Goal: Task Accomplishment & Management: Manage account settings

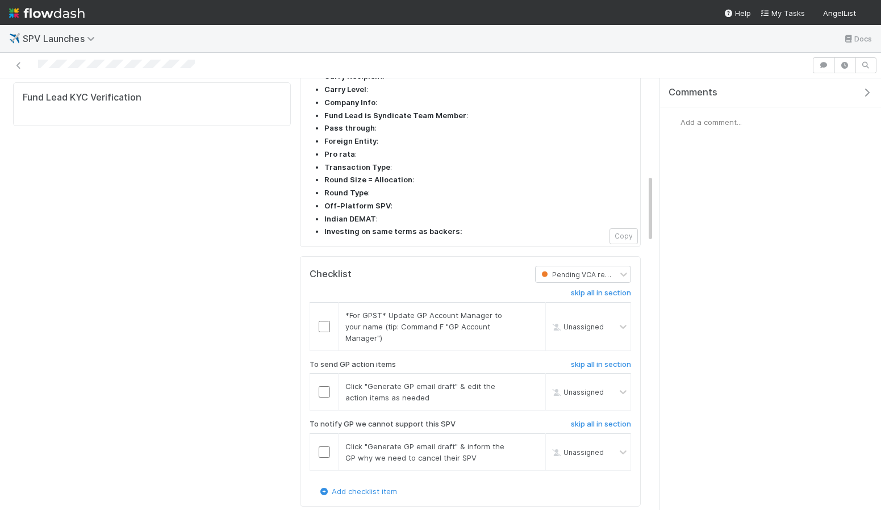
scroll to position [618, 0]
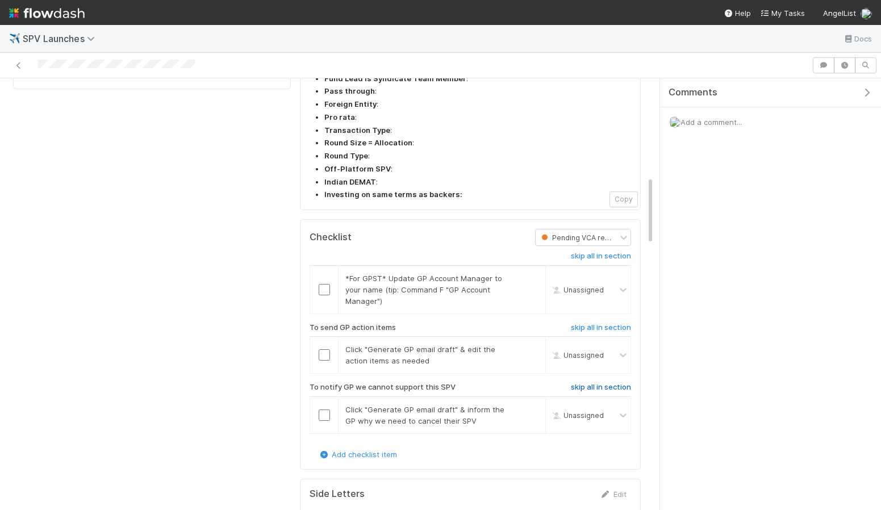
click at [610, 383] on h6 "skip all in section" at bounding box center [601, 387] width 60 height 9
click at [321, 284] on input "checkbox" at bounding box center [324, 289] width 11 height 11
checkbox input "true"
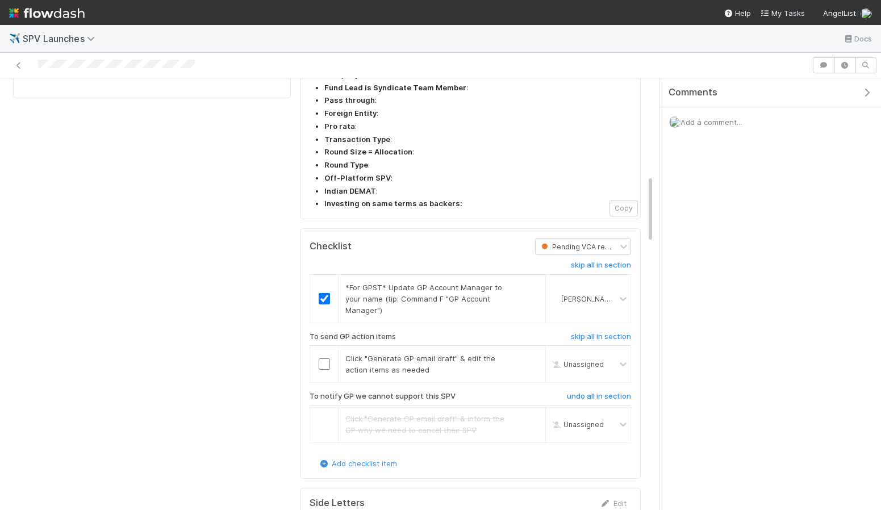
scroll to position [602, 0]
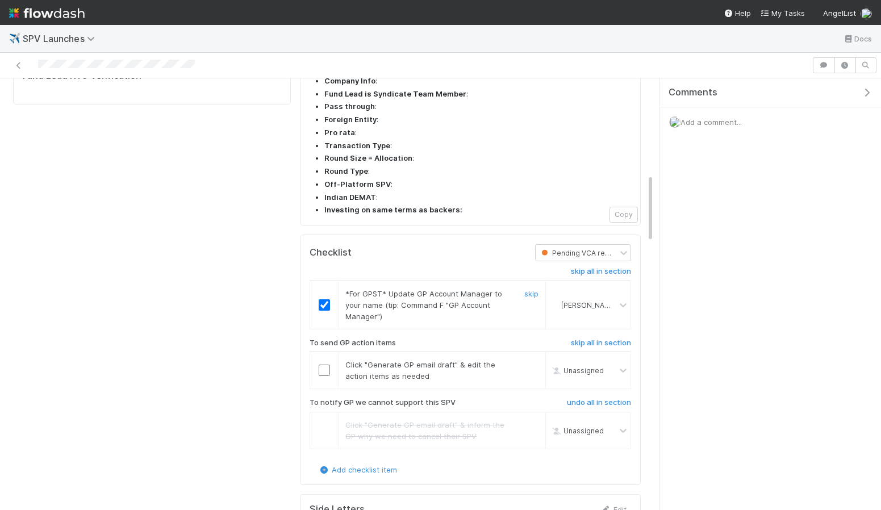
click at [323, 299] on input "checkbox" at bounding box center [324, 304] width 11 height 11
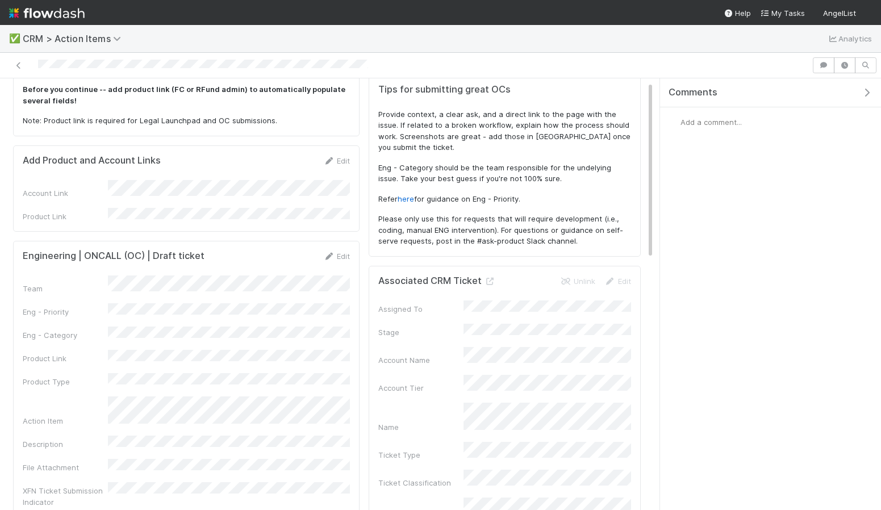
scroll to position [45, 0]
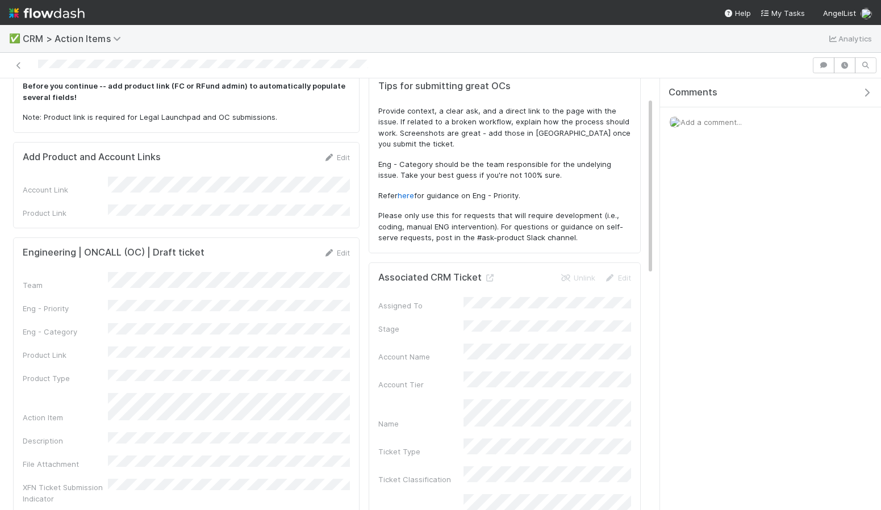
click at [339, 259] on form "Engineering | ONCALL (OC) | Draft ticket Edit Team Eng - Priority Eng - Categor…" at bounding box center [186, 375] width 327 height 257
click at [335, 248] on link "Edit" at bounding box center [336, 252] width 27 height 9
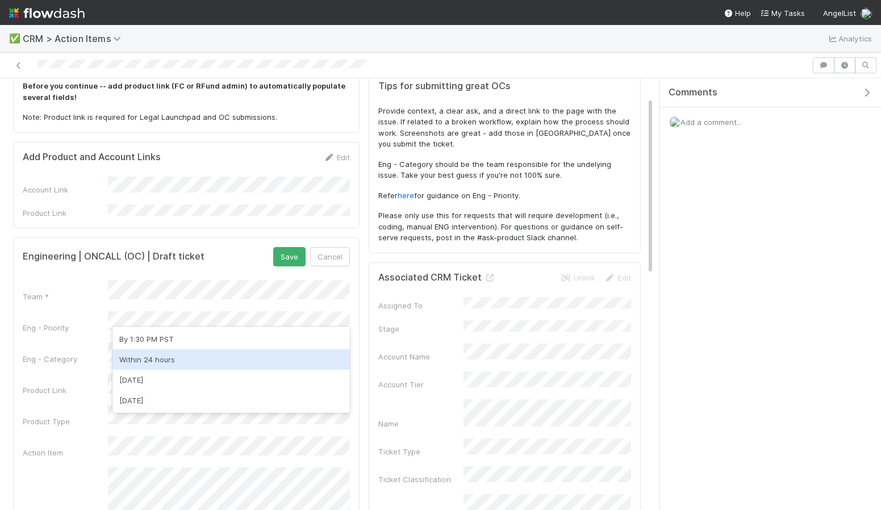
click at [177, 359] on div "Within 24 hours" at bounding box center [232, 359] width 238 height 20
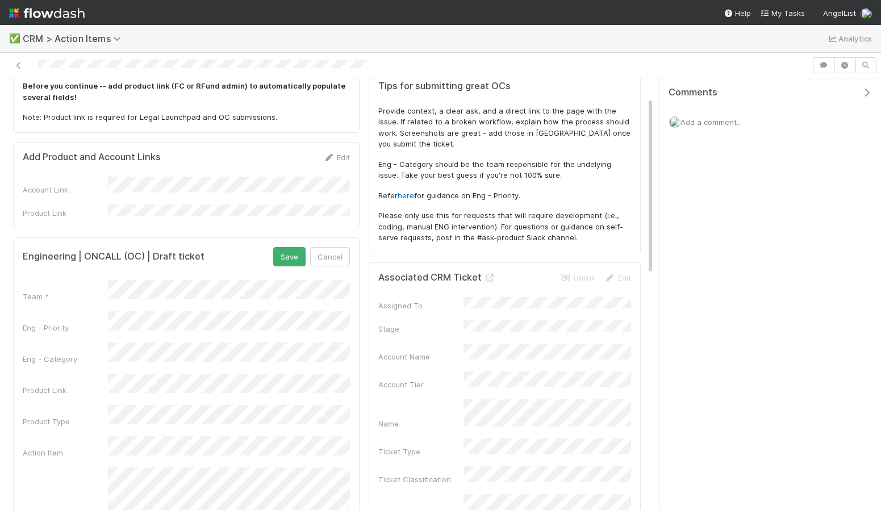
click at [152, 330] on div "Team * Eng - Priority Eng - Category Product Link Product Type Action Item Desc…" at bounding box center [186, 460] width 327 height 361
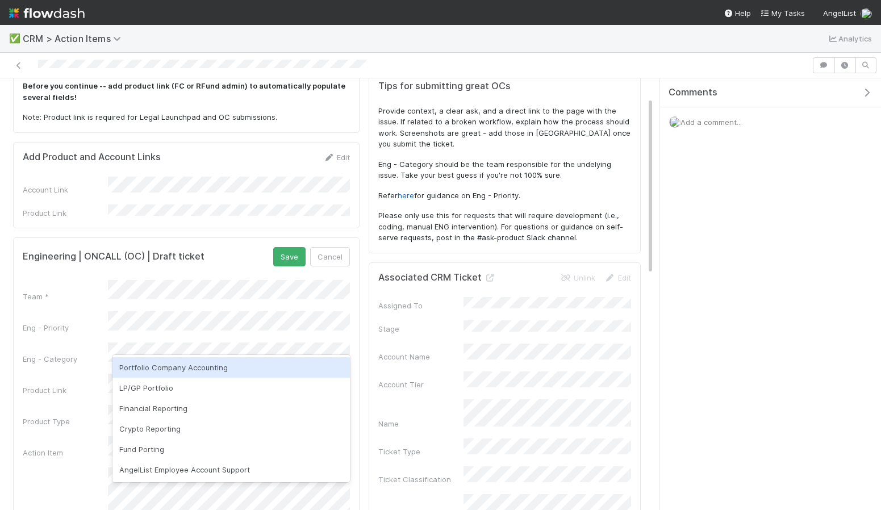
scroll to position [0, 0]
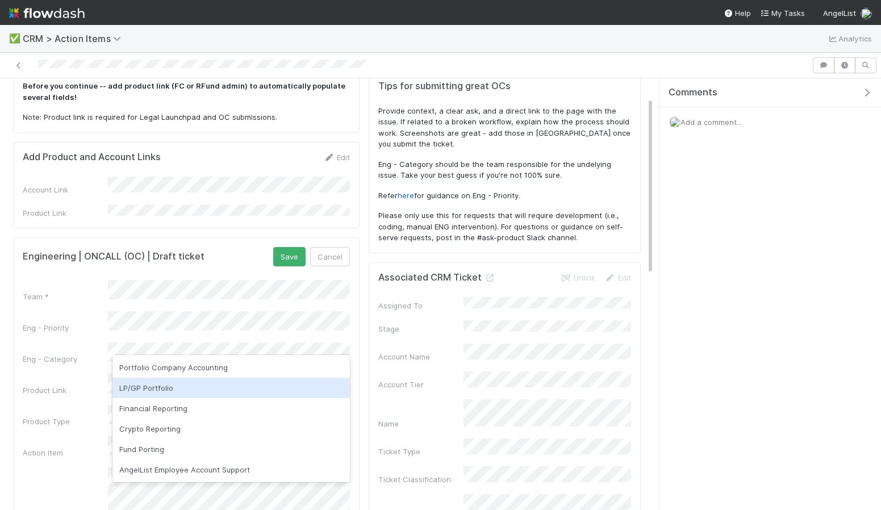
click at [155, 397] on div "LP/GP Portfolio" at bounding box center [232, 388] width 238 height 20
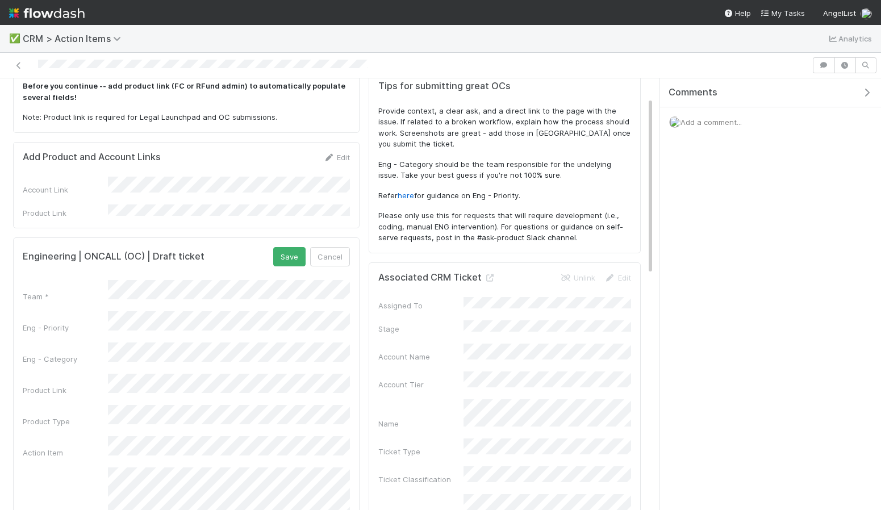
click at [159, 379] on div "Team * Eng - Priority Eng - Category Product Link Product Type Action Item Desc…" at bounding box center [186, 460] width 327 height 361
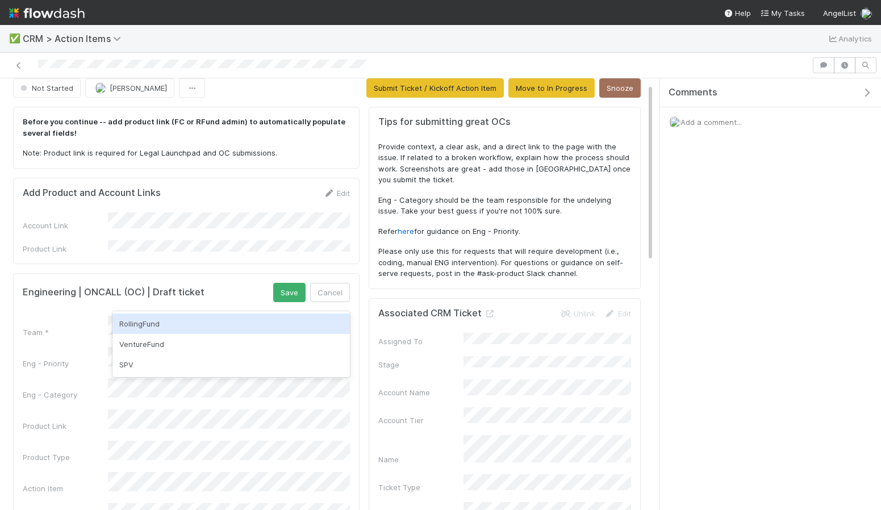
scroll to position [8, 0]
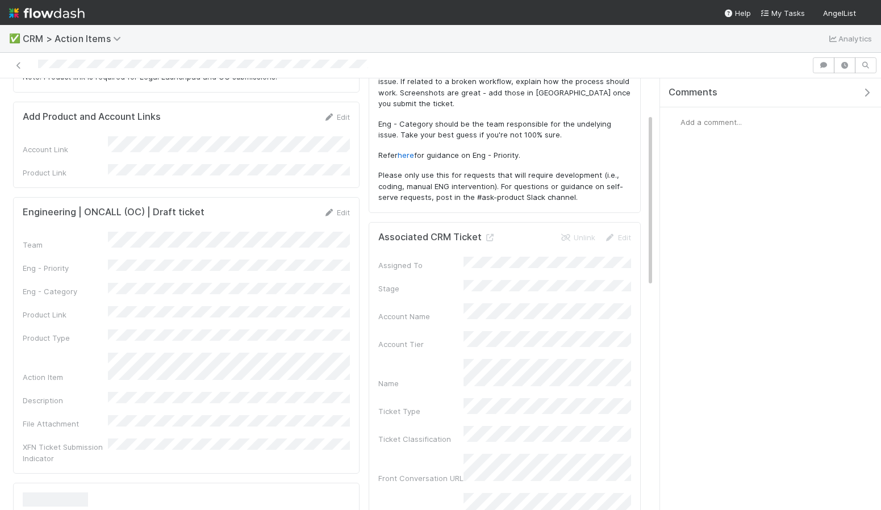
scroll to position [88, 0]
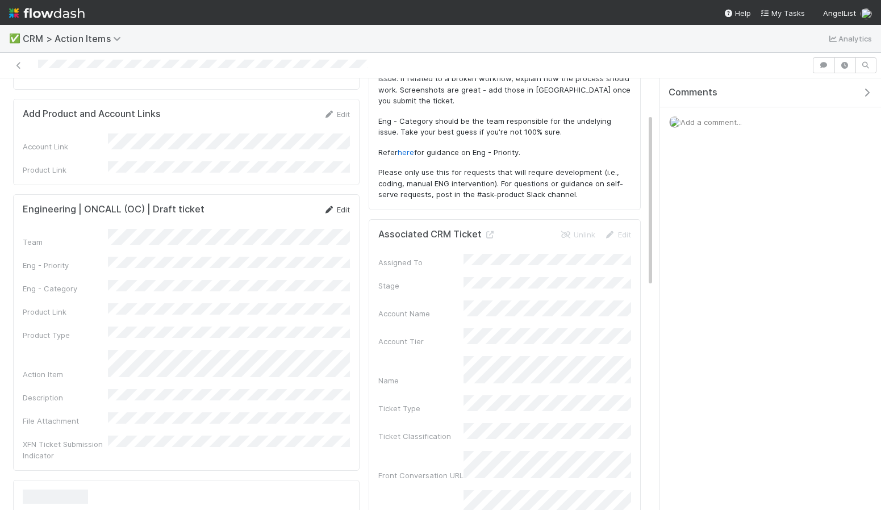
click at [336, 205] on link "Edit" at bounding box center [336, 209] width 27 height 9
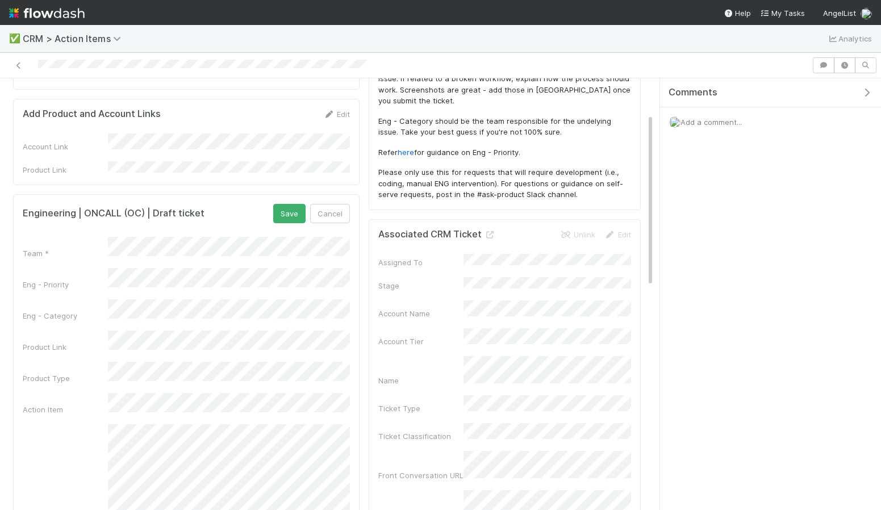
click at [207, 254] on div "Team * Eng - Priority Eng - Category Product Link Product Type Action Item Desc…" at bounding box center [186, 417] width 327 height 361
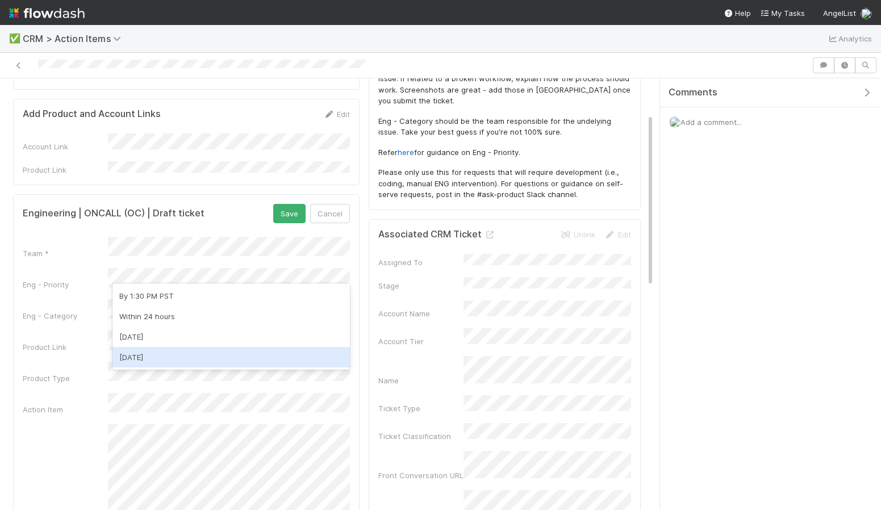
click at [172, 357] on div "Within 7 days" at bounding box center [232, 357] width 238 height 20
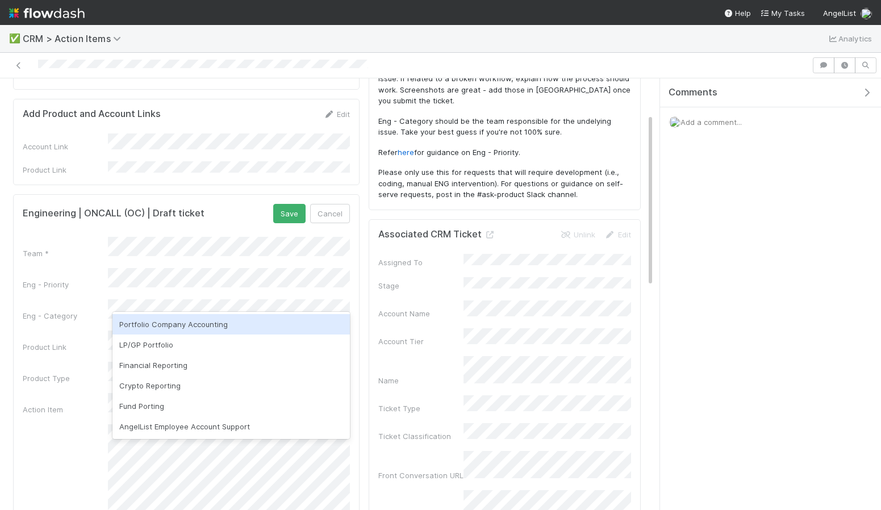
scroll to position [0, 0]
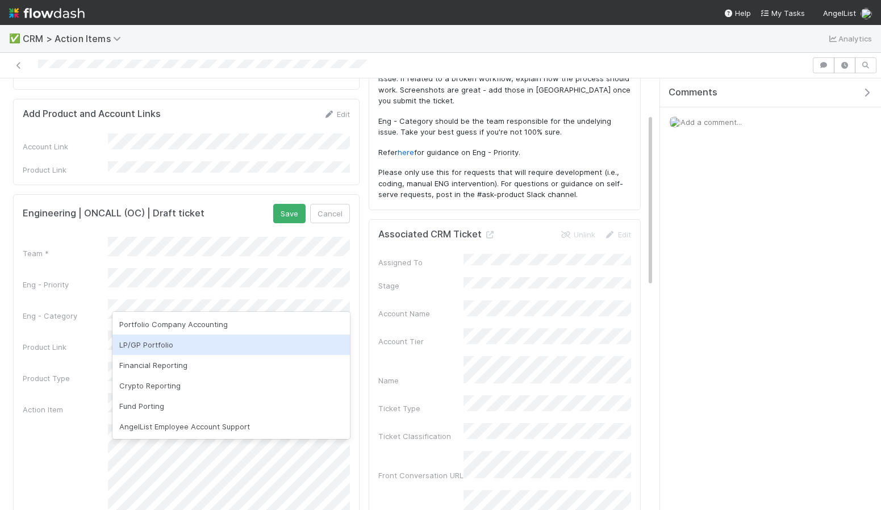
click at [163, 343] on div "LP/GP Portfolio" at bounding box center [232, 345] width 238 height 20
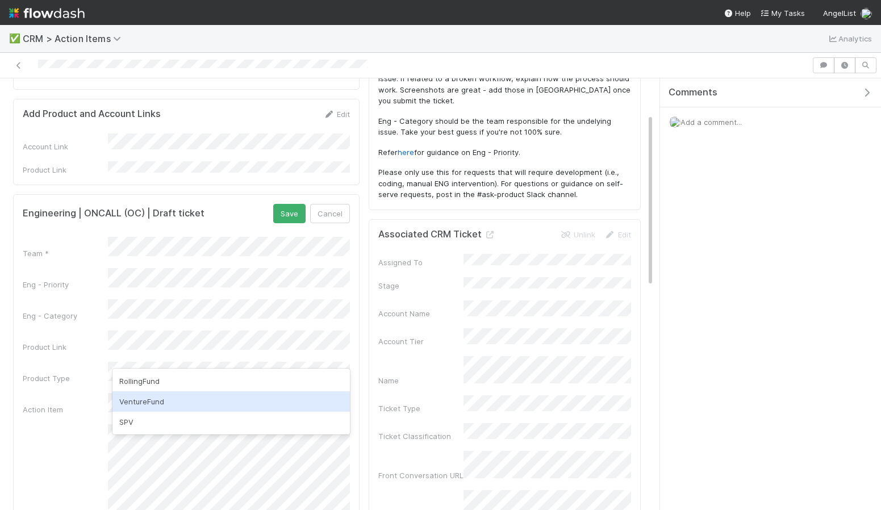
click at [170, 396] on div "VentureFund" at bounding box center [232, 401] width 238 height 20
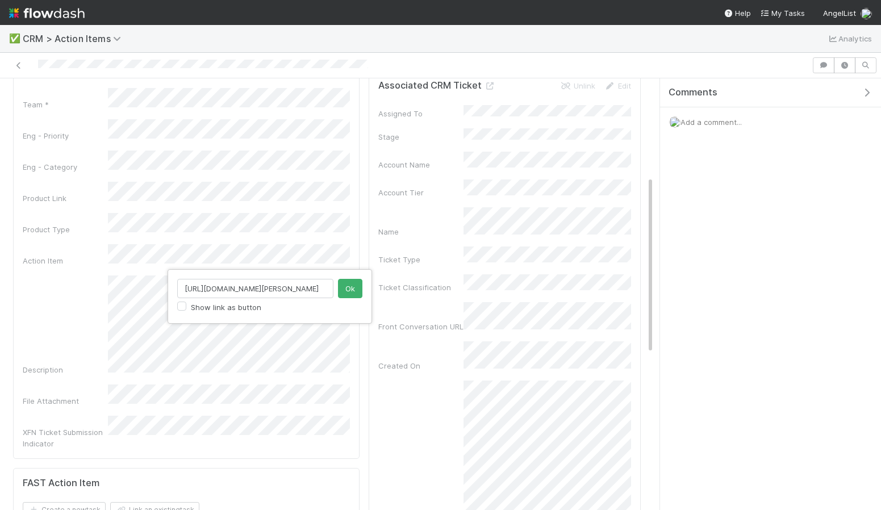
scroll to position [0, 199]
type input "https://venture.angellist.com/v/gshewakr/i/gautam-shewakramani/portfolio/detail…"
click at [347, 290] on button "Ok" at bounding box center [350, 288] width 24 height 19
paste input "https://venture.angellist.com/v/milestone-resources-group-limited/i/milestone-r…"
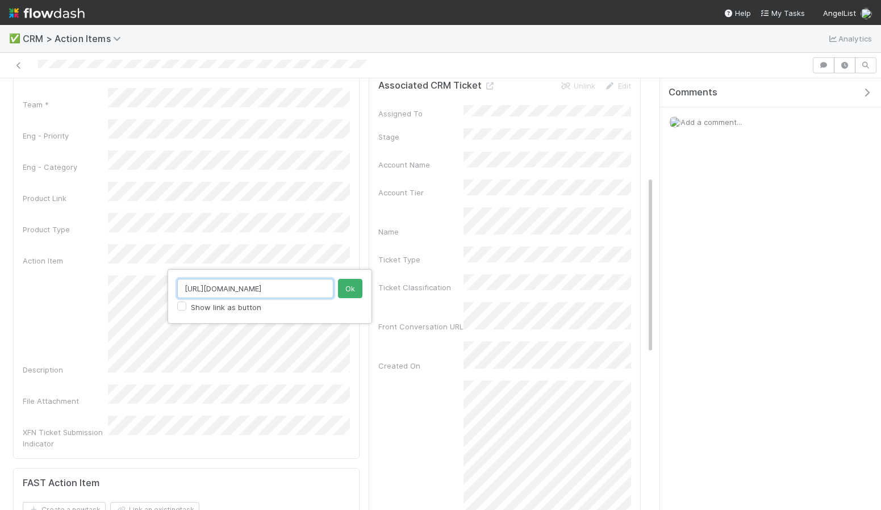
scroll to position [0, 290]
type input "https://venture.angellist.com/v/milestone-resources-group-limited/i/milestone-r…"
click at [356, 291] on button "Ok" at bounding box center [350, 288] width 24 height 19
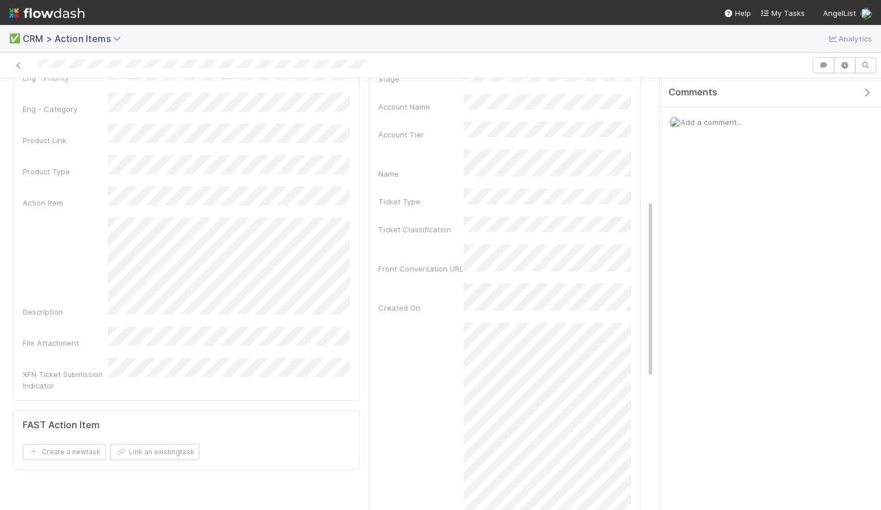
scroll to position [295, 0]
click at [229, 324] on div "Team * Eng - Priority Eng - Category Product Link Product Type Action Item Desc…" at bounding box center [186, 210] width 327 height 361
click at [69, 239] on div "Description" at bounding box center [186, 267] width 327 height 100
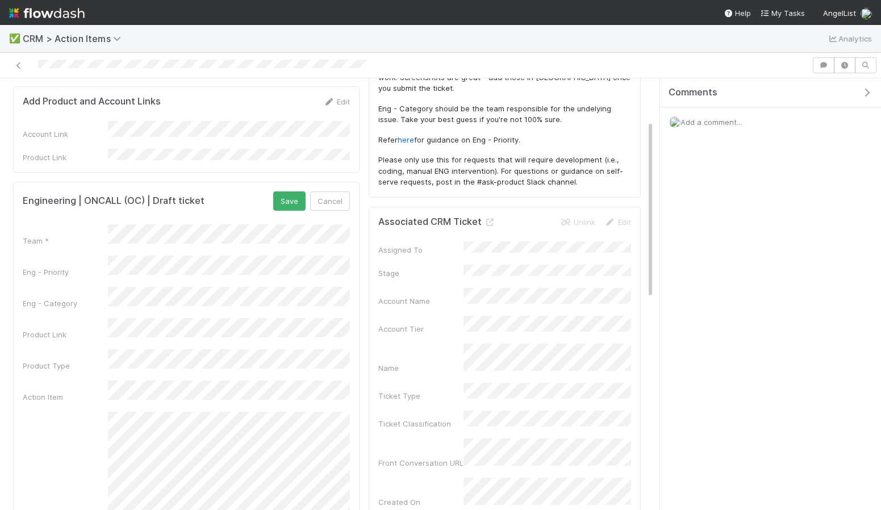
scroll to position [102, 0]
click at [291, 190] on button "Save" at bounding box center [289, 199] width 32 height 19
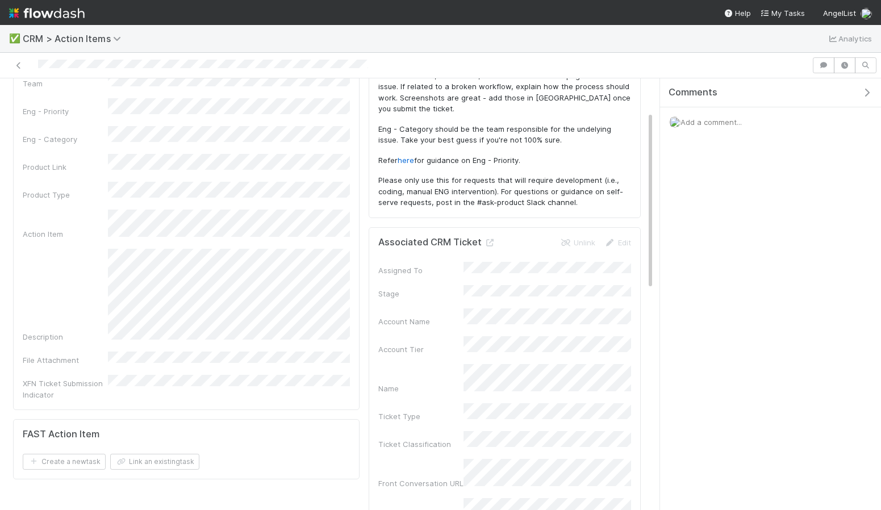
scroll to position [0, 0]
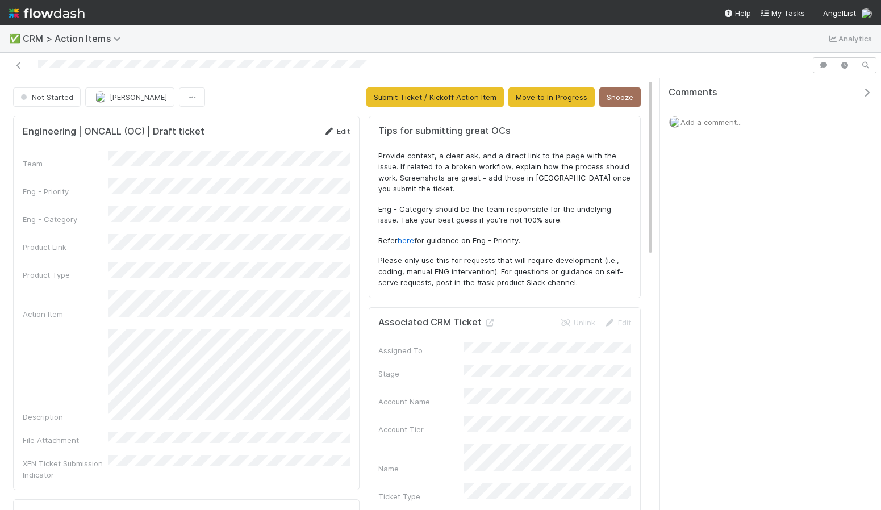
click at [340, 131] on link "Edit" at bounding box center [336, 131] width 27 height 9
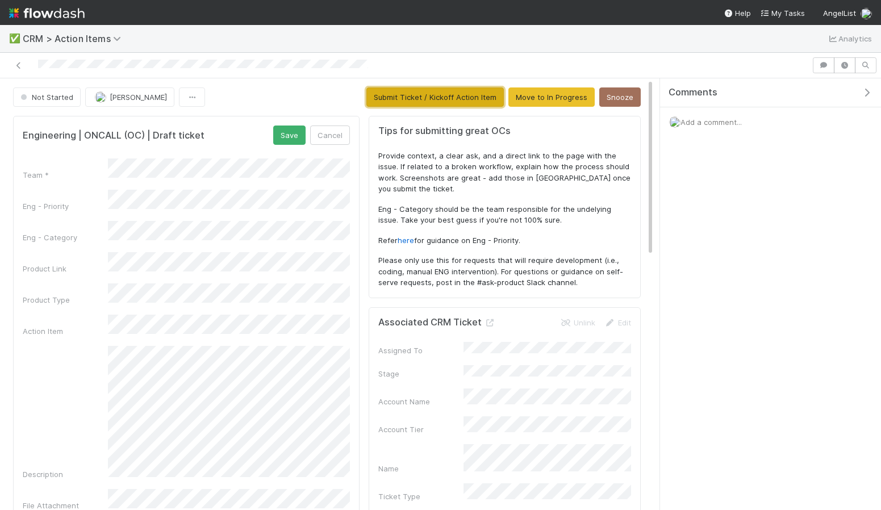
click at [455, 94] on button "Submit Ticket / Kickoff Action Item" at bounding box center [435, 97] width 138 height 19
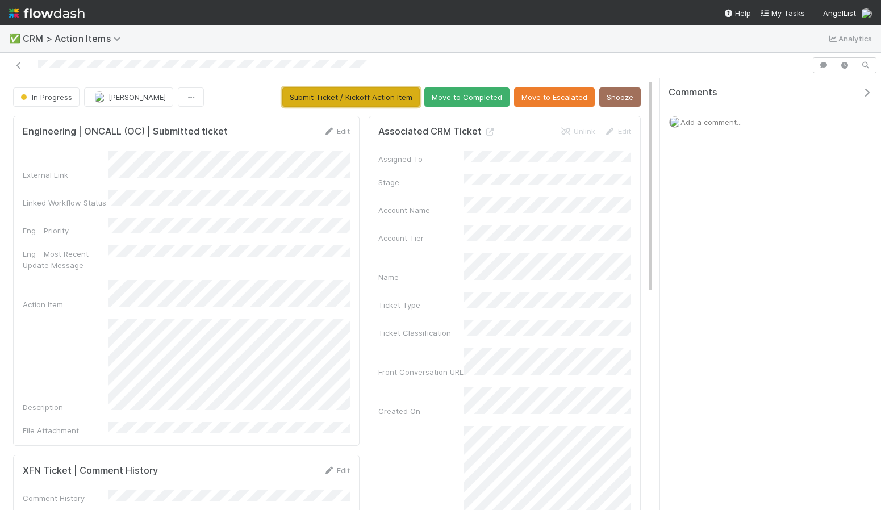
click at [338, 93] on button "Submit Ticket / Kickoff Action Item" at bounding box center [351, 97] width 138 height 19
click at [336, 127] on link "Edit" at bounding box center [336, 131] width 27 height 9
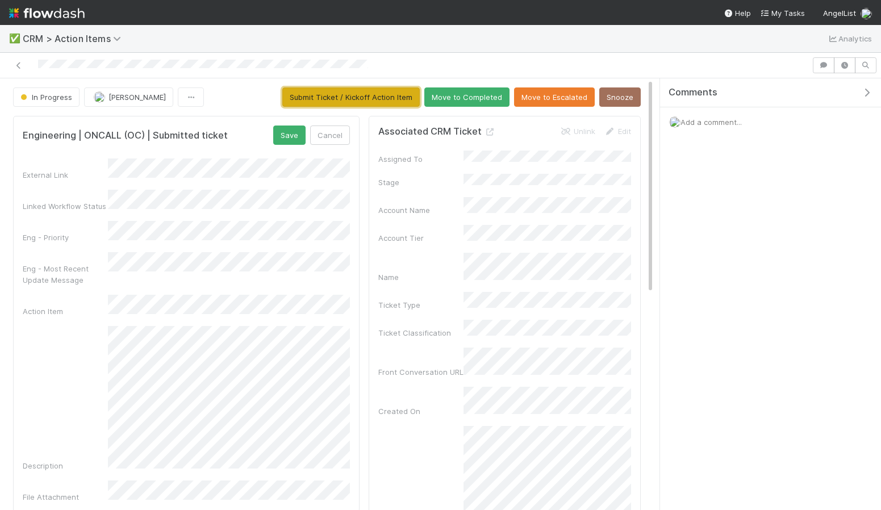
click at [311, 91] on button "Submit Ticket / Kickoff Action Item" at bounding box center [351, 97] width 138 height 19
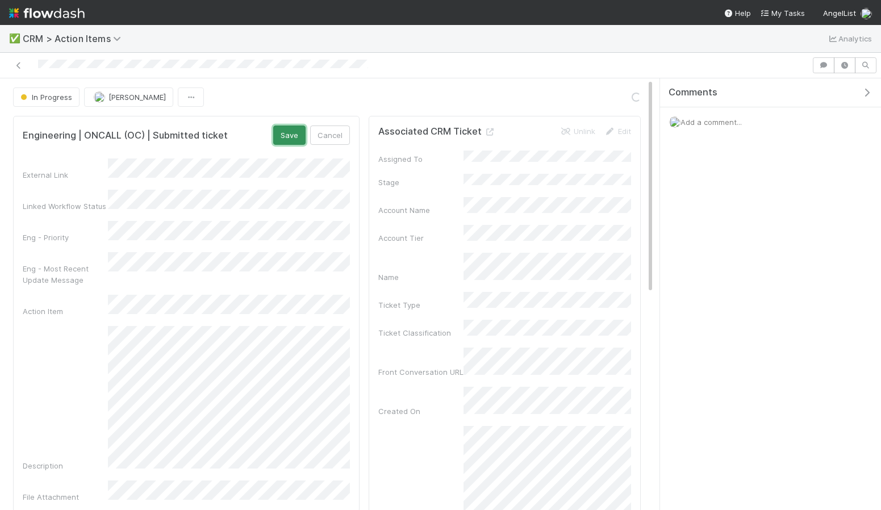
click at [293, 132] on button "Save" at bounding box center [289, 135] width 32 height 19
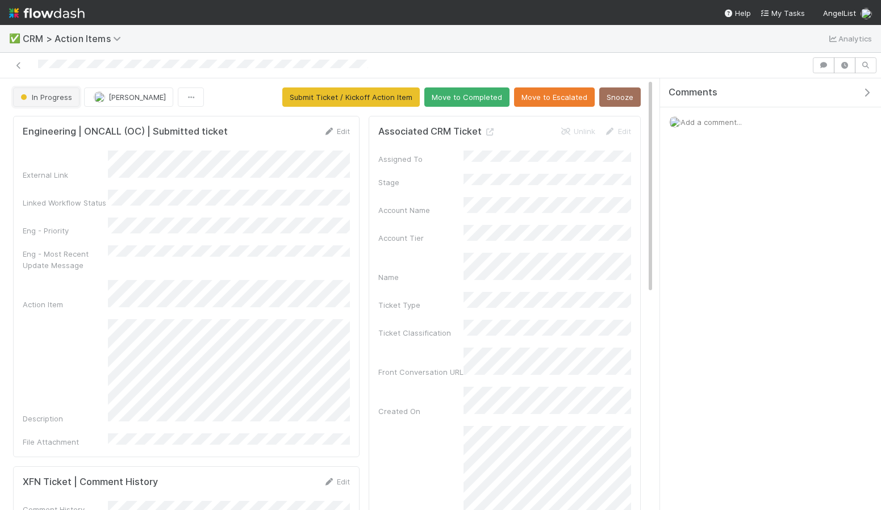
click at [66, 105] on button "In Progress" at bounding box center [46, 97] width 66 height 19
click at [250, 203] on div at bounding box center [440, 255] width 881 height 510
click at [371, 98] on button "Submit Ticket / Kickoff Action Item" at bounding box center [351, 97] width 138 height 19
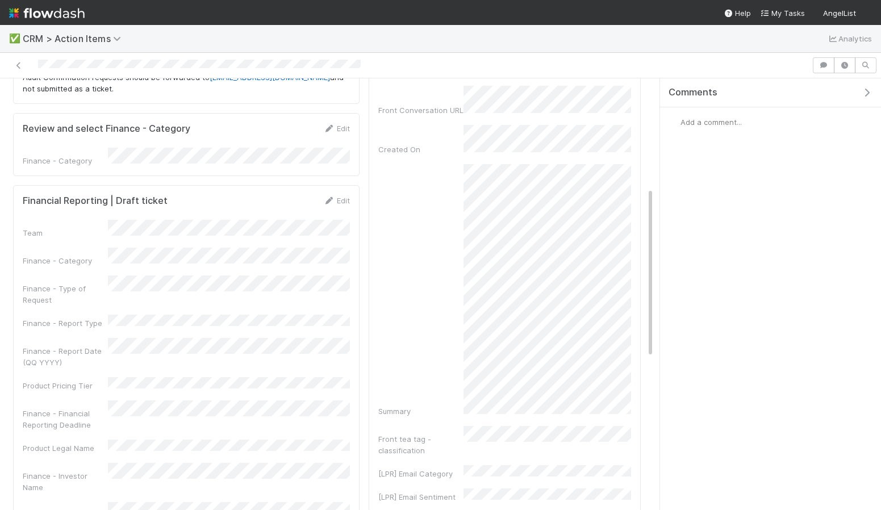
scroll to position [360, 0]
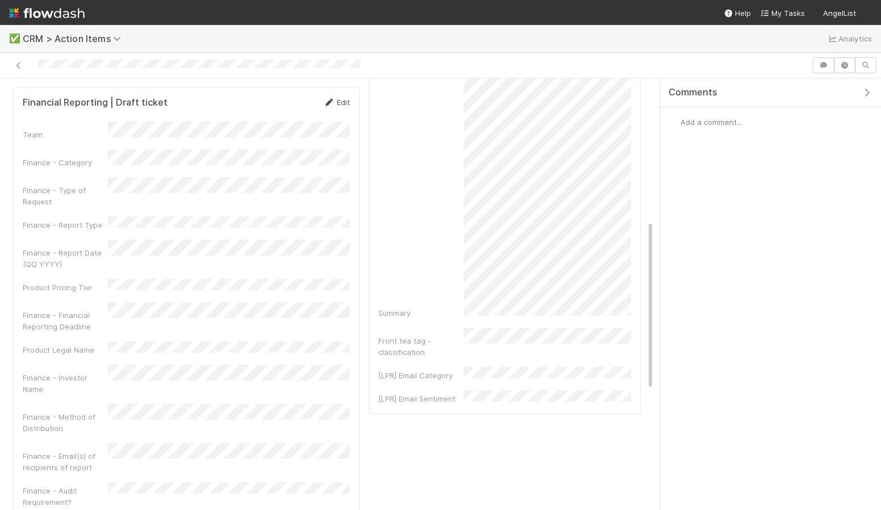
click at [338, 98] on link "Edit" at bounding box center [336, 102] width 27 height 9
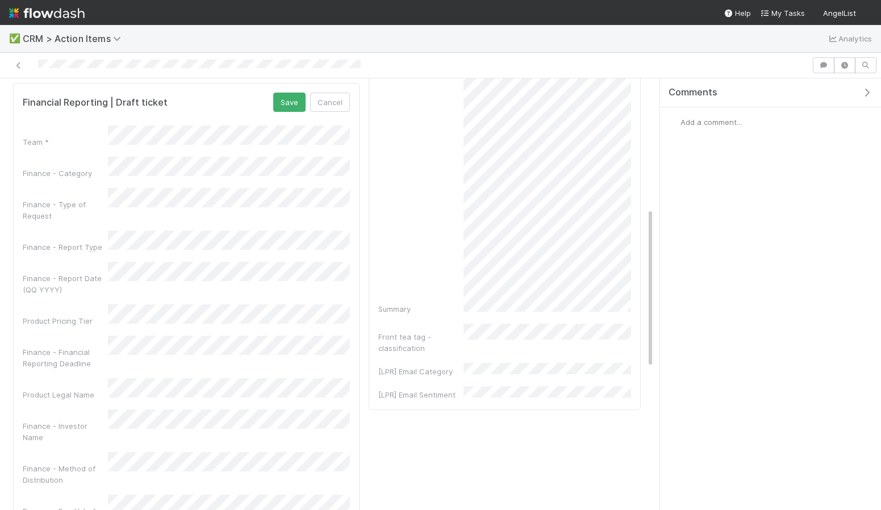
scroll to position [339, 0]
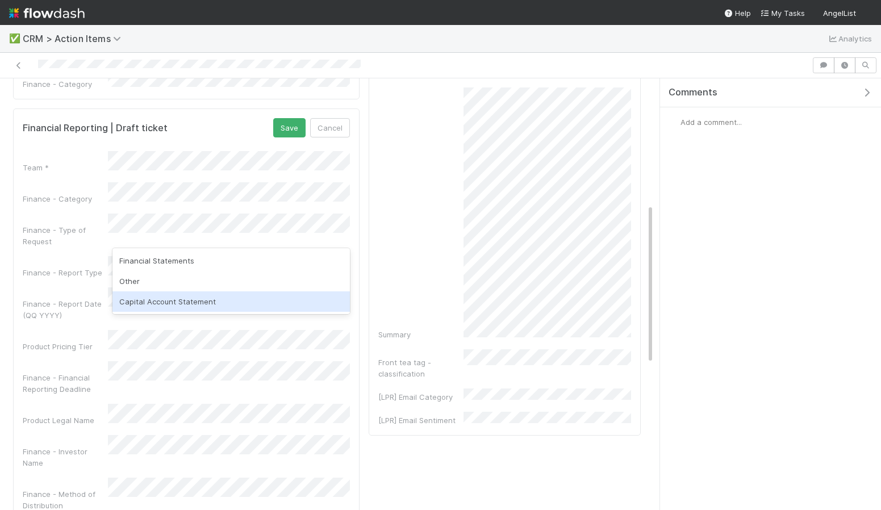
click at [188, 306] on div "Capital Account Statement" at bounding box center [232, 301] width 238 height 20
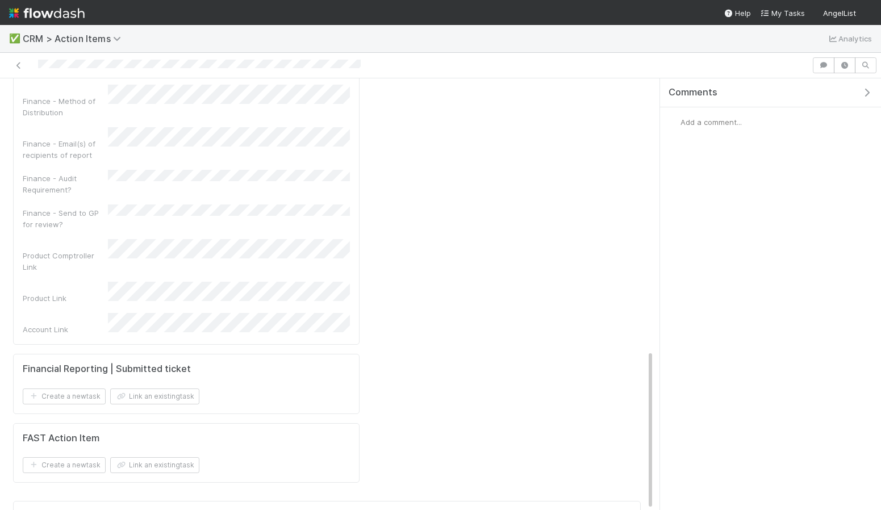
scroll to position [730, 0]
click at [177, 221] on div "Team * Finance - Category Finance - Type of Request Finance - Report Type Finan…" at bounding box center [186, 48] width 327 height 577
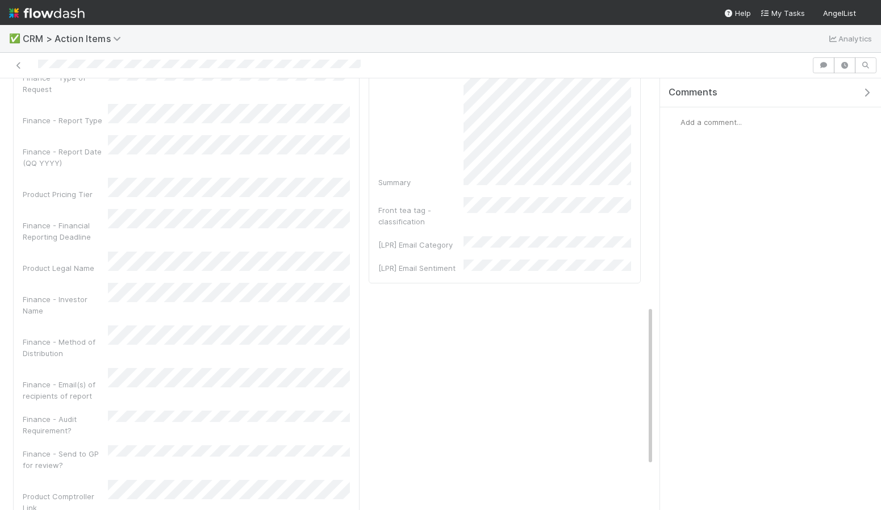
scroll to position [449, 0]
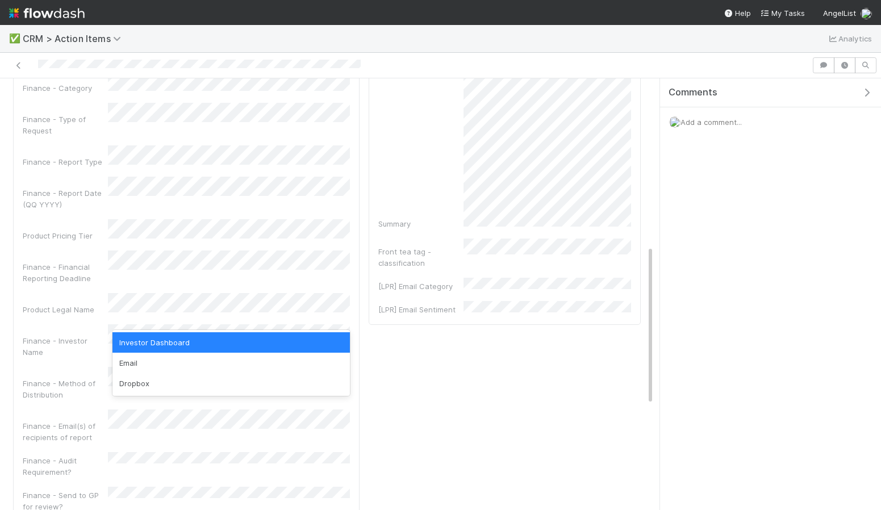
click at [199, 344] on div "Investor Dashboard" at bounding box center [232, 342] width 238 height 20
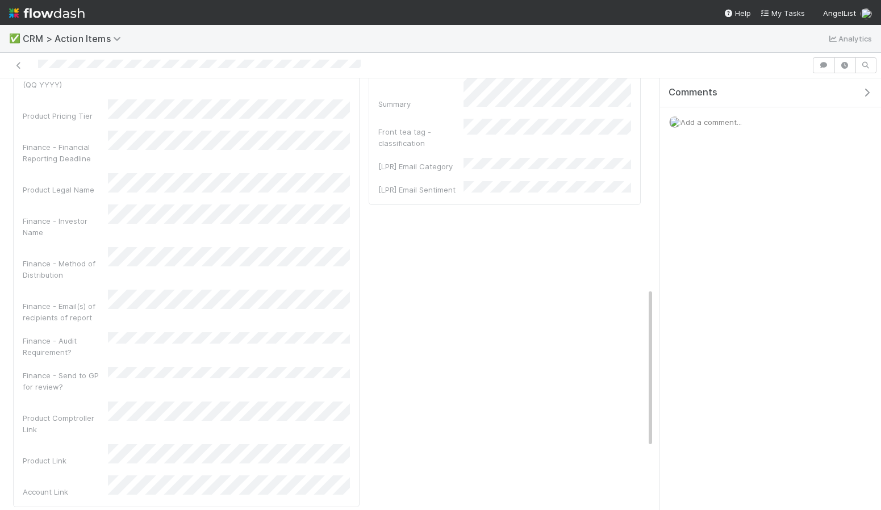
scroll to position [564, 0]
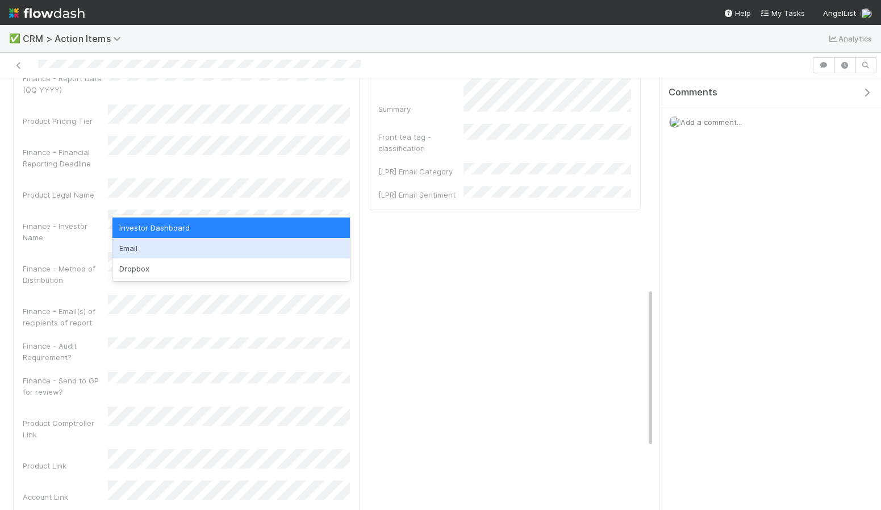
click at [175, 243] on div "Email" at bounding box center [232, 248] width 238 height 20
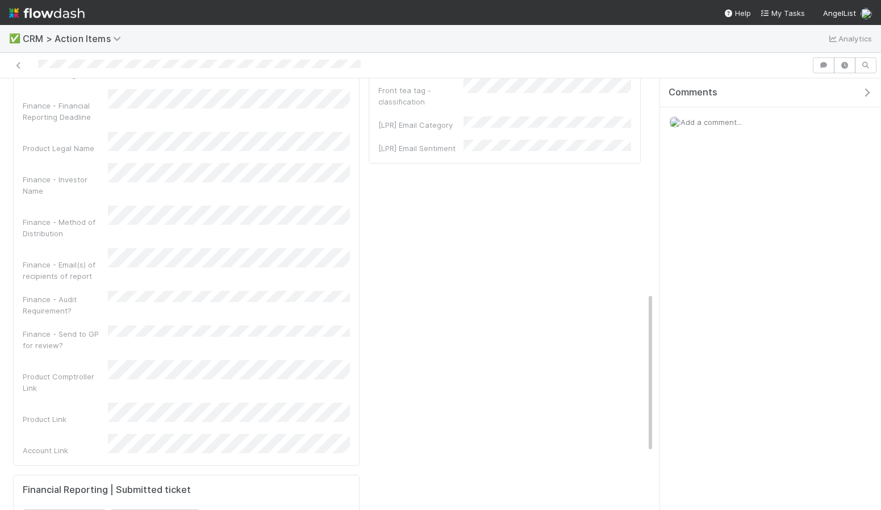
scroll to position [606, 0]
click at [215, 295] on div "Finance - Audit Requirement?" at bounding box center [186, 308] width 327 height 26
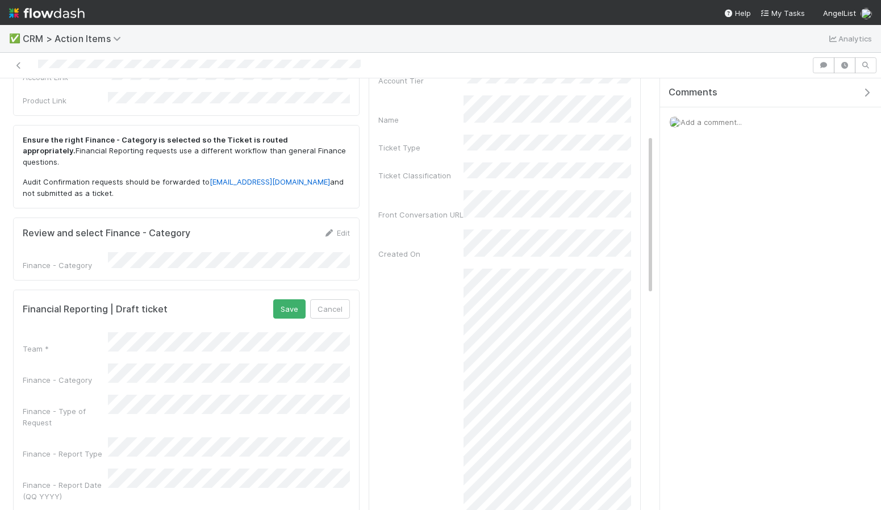
scroll to position [170, 0]
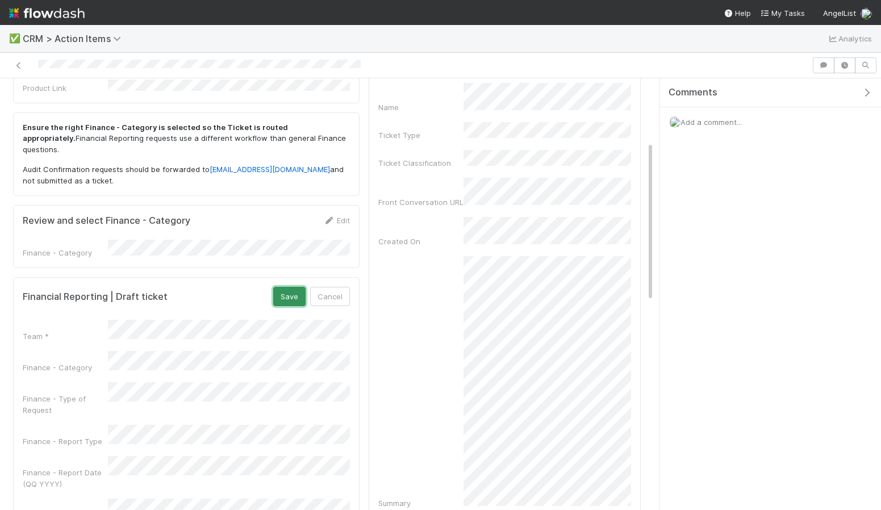
click at [279, 287] on button "Save" at bounding box center [289, 296] width 32 height 19
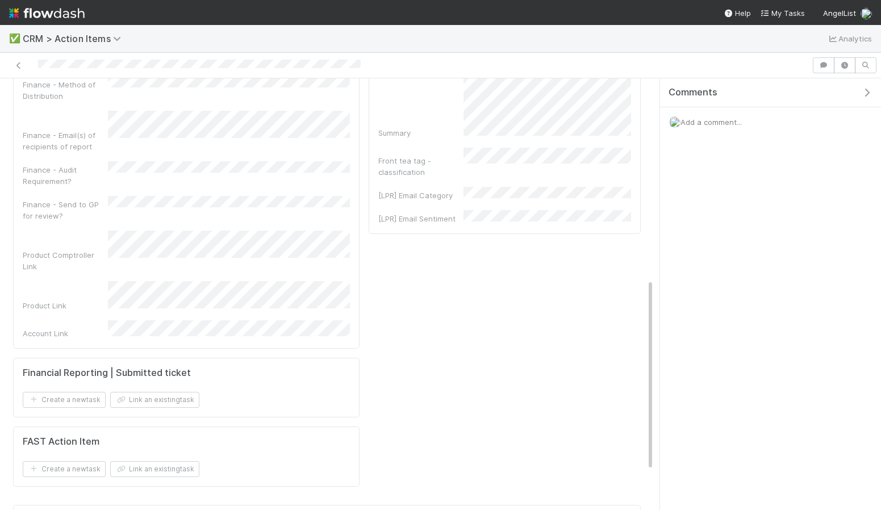
scroll to position [0, 0]
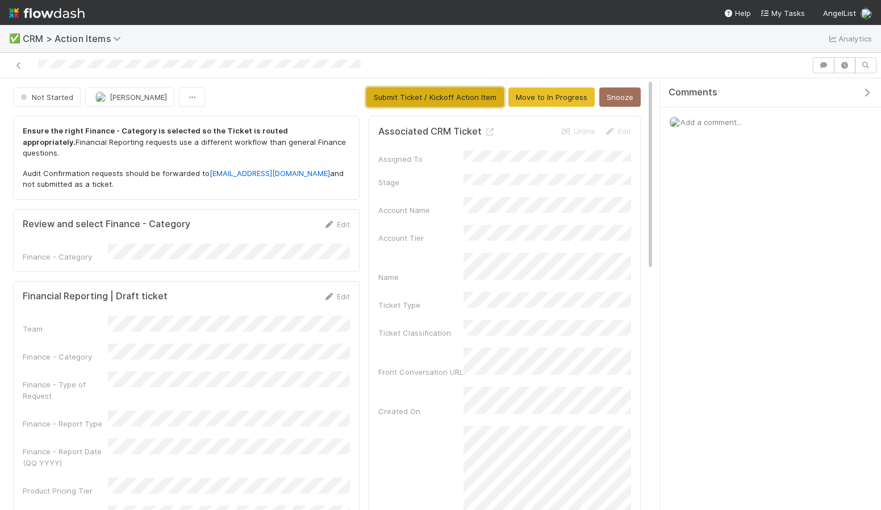
click at [424, 90] on button "Submit Ticket / Kickoff Action Item" at bounding box center [435, 97] width 138 height 19
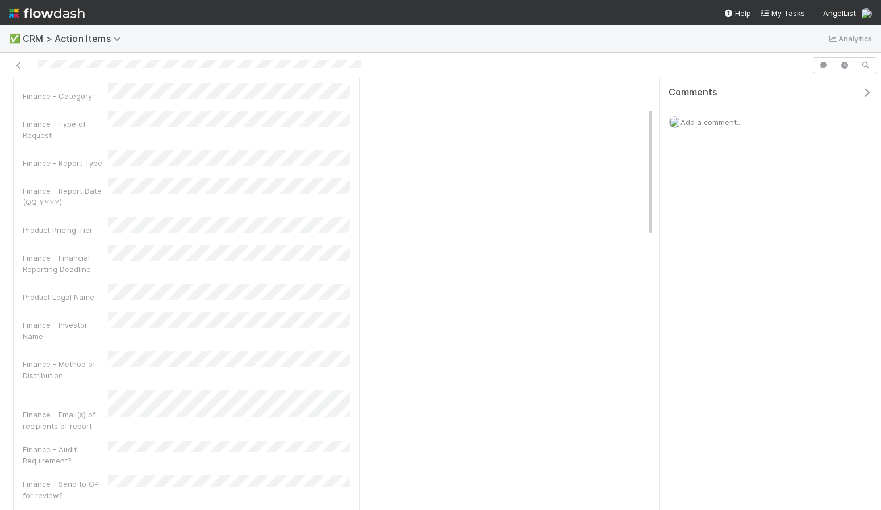
scroll to position [95, 0]
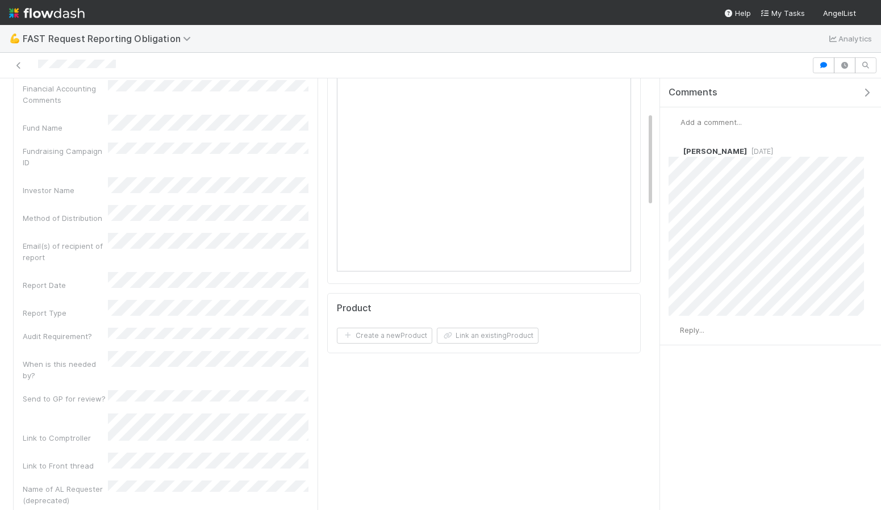
scroll to position [149, 0]
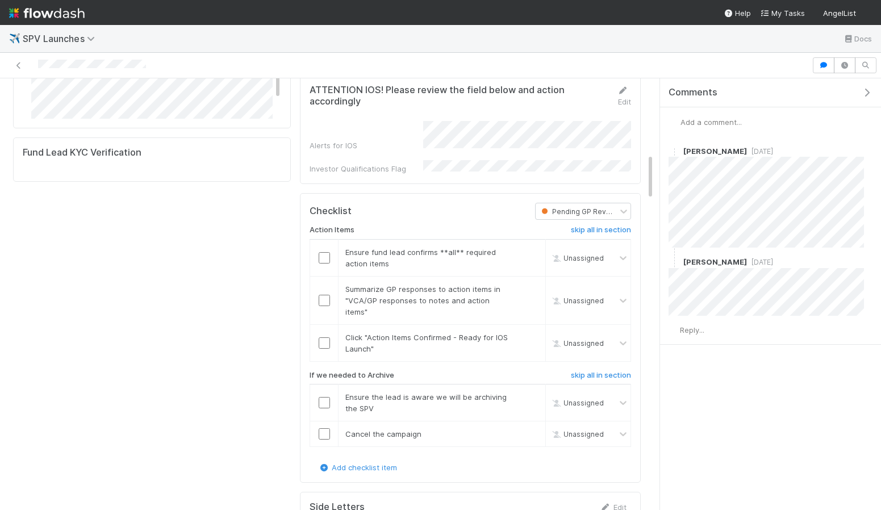
scroll to position [1001, 0]
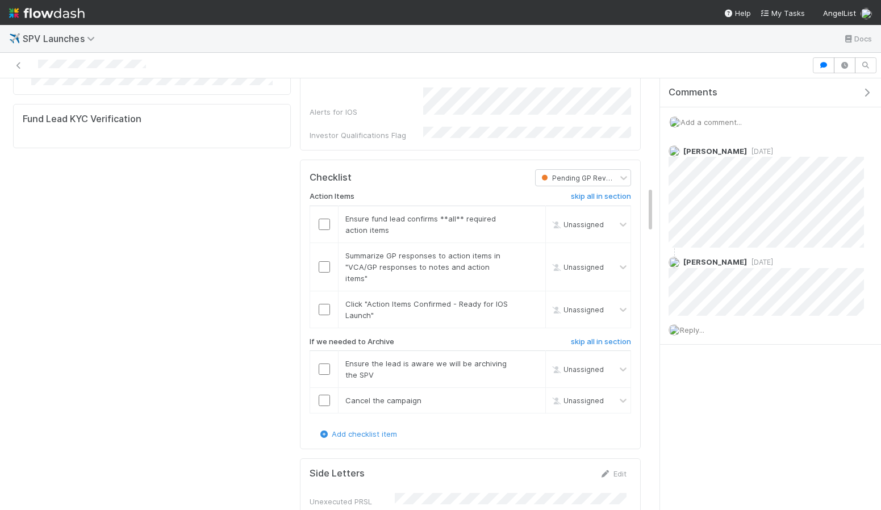
click at [599, 248] on div "Action Items skip all in section Ensure fund lead confirms **all** required act…" at bounding box center [471, 307] width 322 height 242
click at [598, 250] on div "Action Items skip all in section Ensure fund lead confirms **all** required act…" at bounding box center [471, 307] width 322 height 242
click at [591, 338] on h6 "skip all in section" at bounding box center [601, 342] width 60 height 9
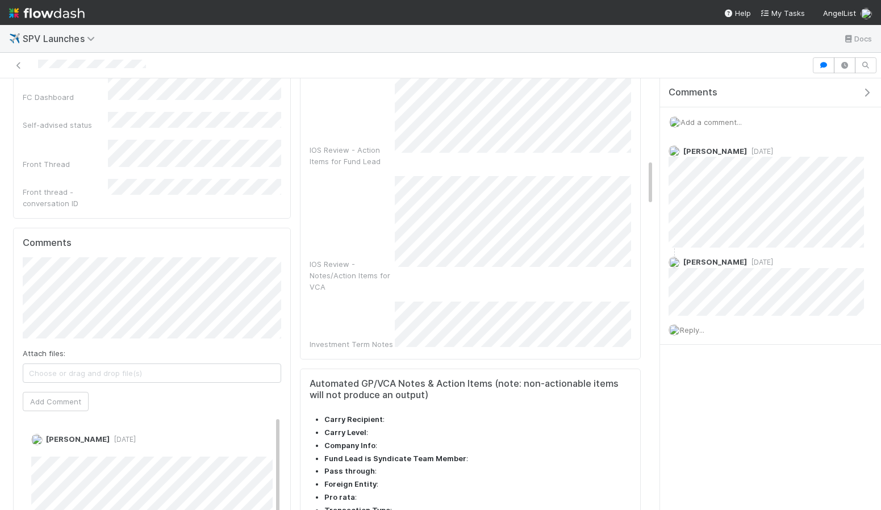
scroll to position [305, 0]
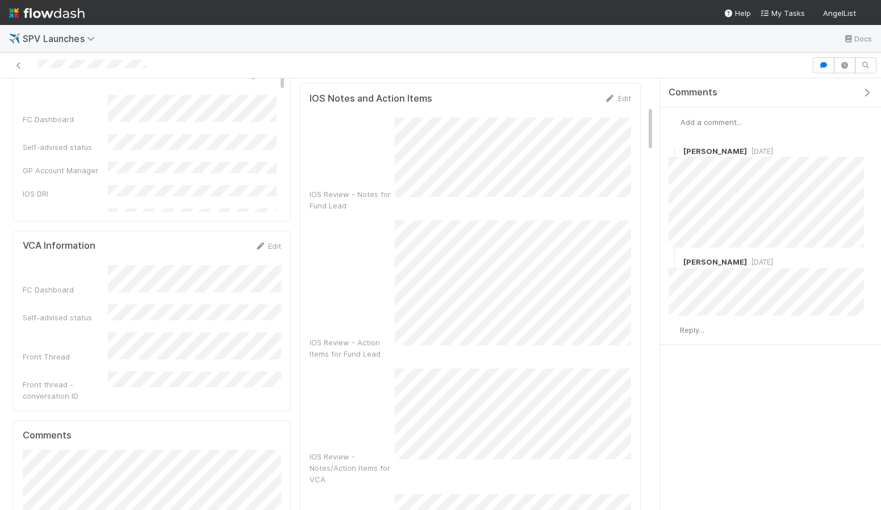
scroll to position [251, 0]
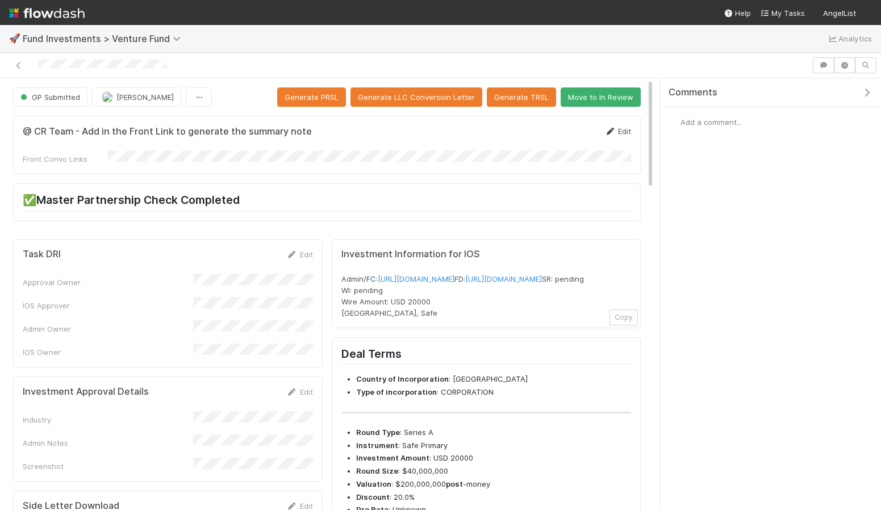
click at [624, 132] on link "Edit" at bounding box center [618, 131] width 27 height 9
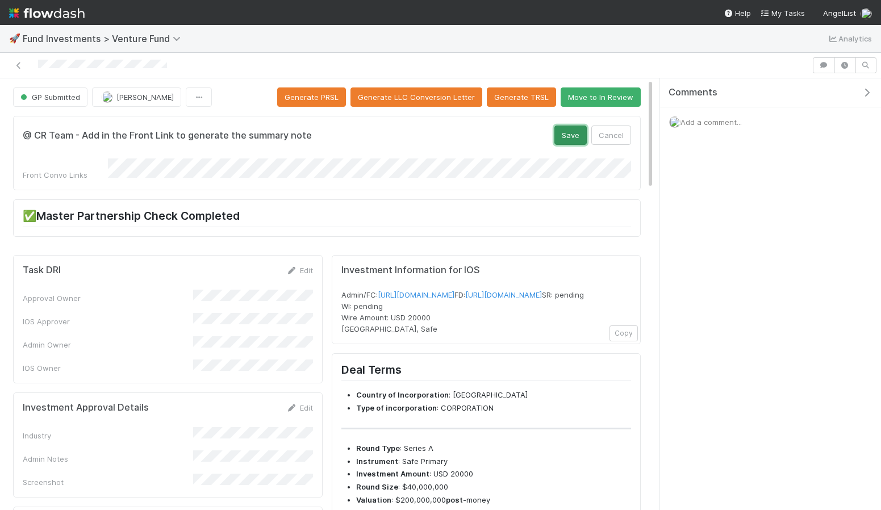
click at [568, 141] on button "Save" at bounding box center [571, 135] width 32 height 19
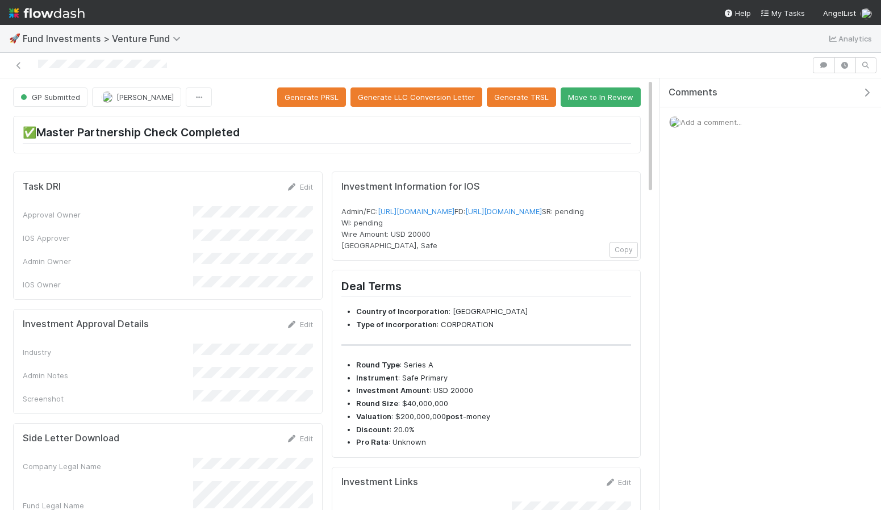
click at [14, 11] on img at bounding box center [47, 12] width 76 height 19
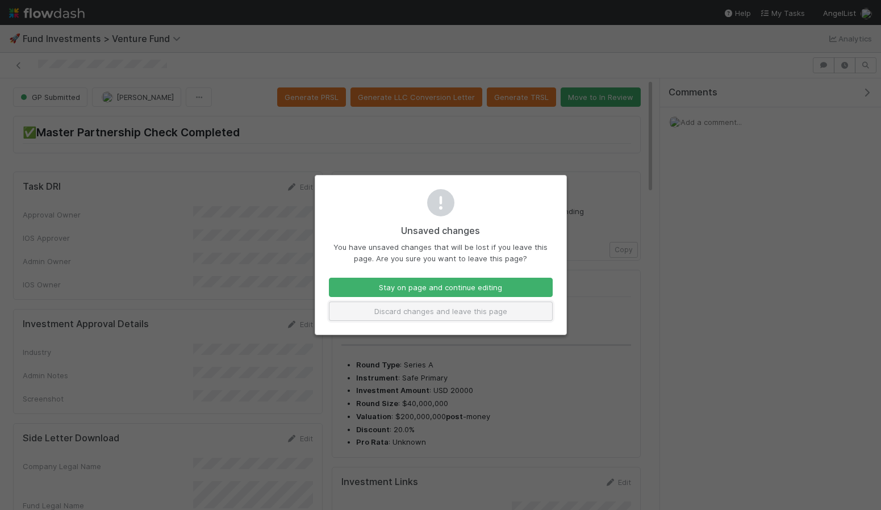
click at [398, 307] on button "Discard changes and leave this page" at bounding box center [441, 311] width 224 height 19
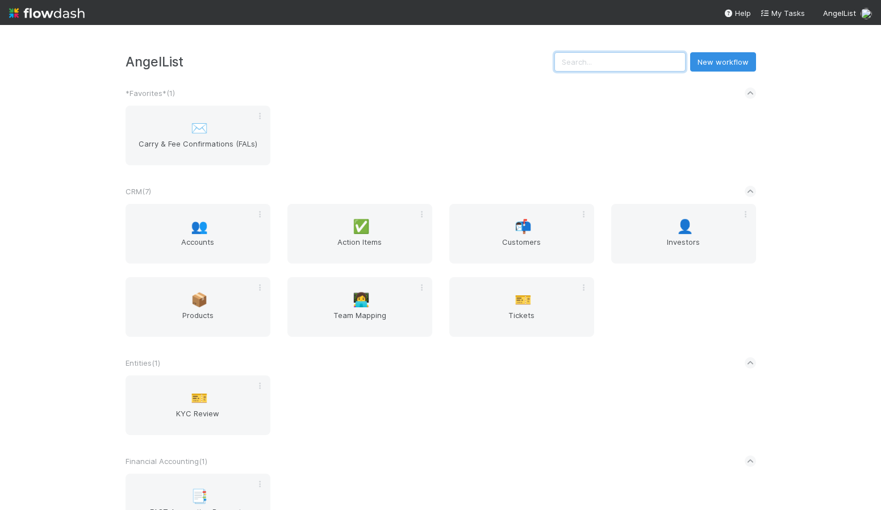
click at [624, 66] on input "text" at bounding box center [620, 61] width 131 height 19
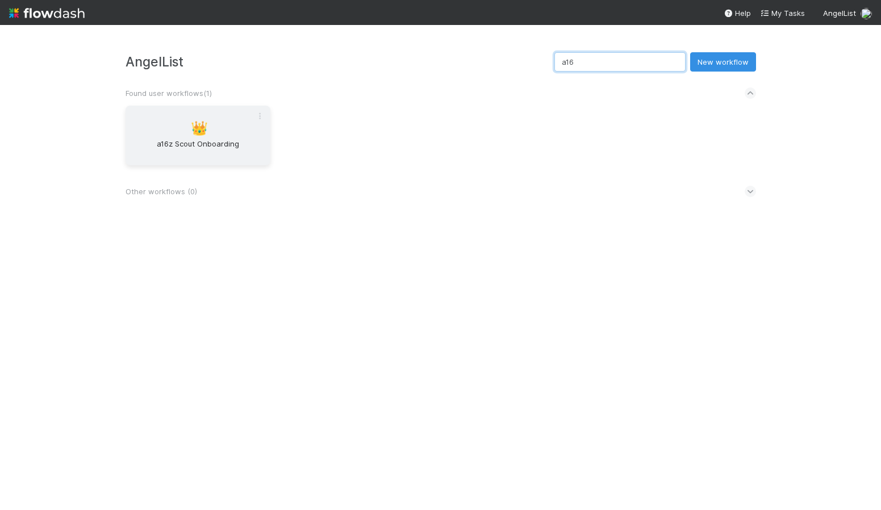
type input "a16"
click at [198, 141] on span "a16z Scout Onboarding" at bounding box center [198, 149] width 136 height 23
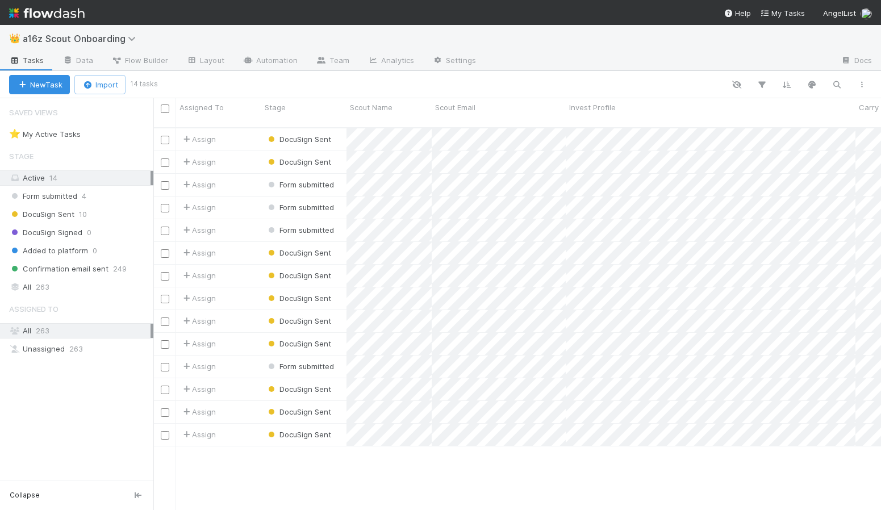
scroll to position [391, 728]
click at [249, 130] on div "Assign" at bounding box center [218, 139] width 85 height 22
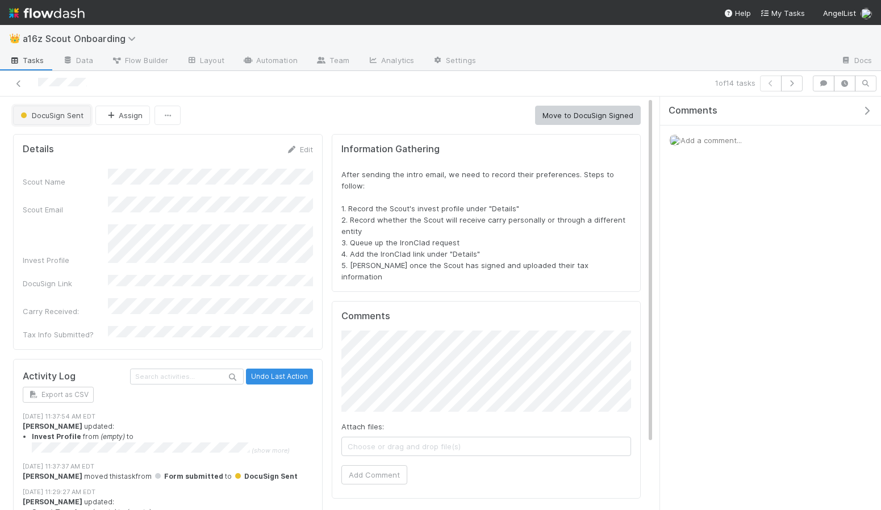
click at [71, 111] on span "DocuSign Sent" at bounding box center [50, 115] width 65 height 9
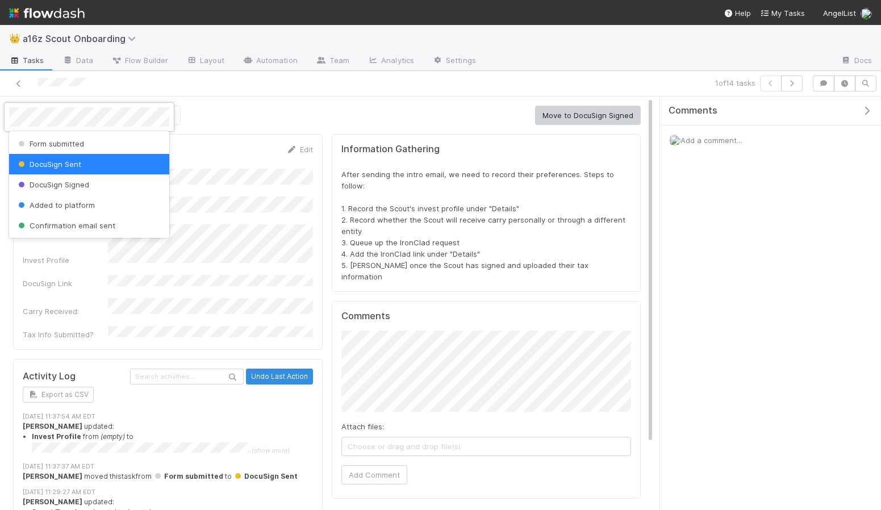
click at [257, 116] on div at bounding box center [440, 255] width 881 height 510
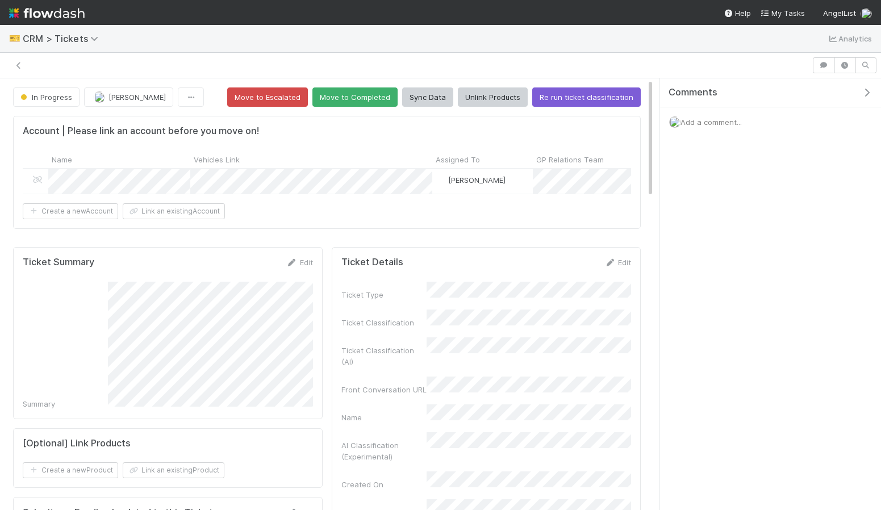
scroll to position [231, 290]
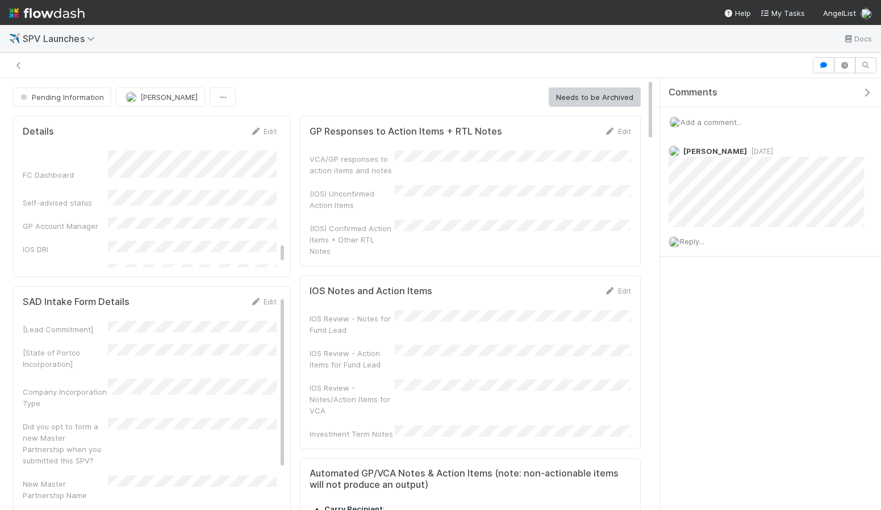
scroll to position [19, 0]
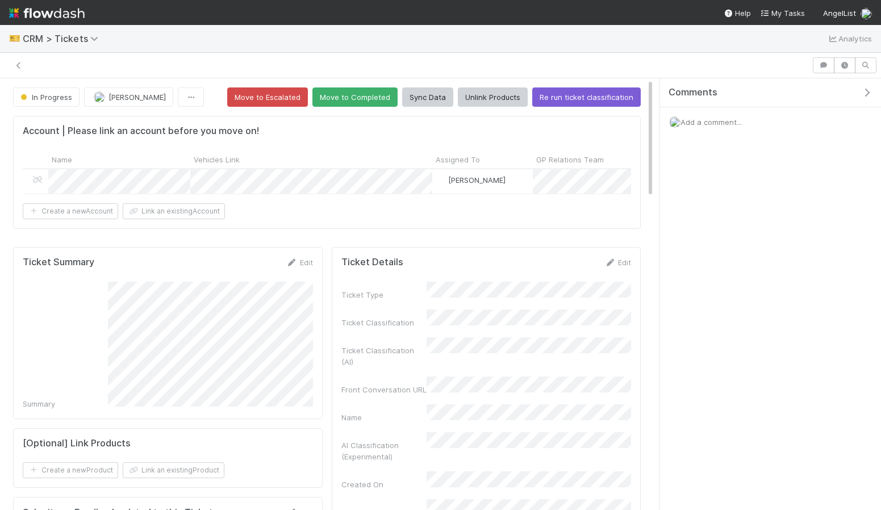
scroll to position [231, 290]
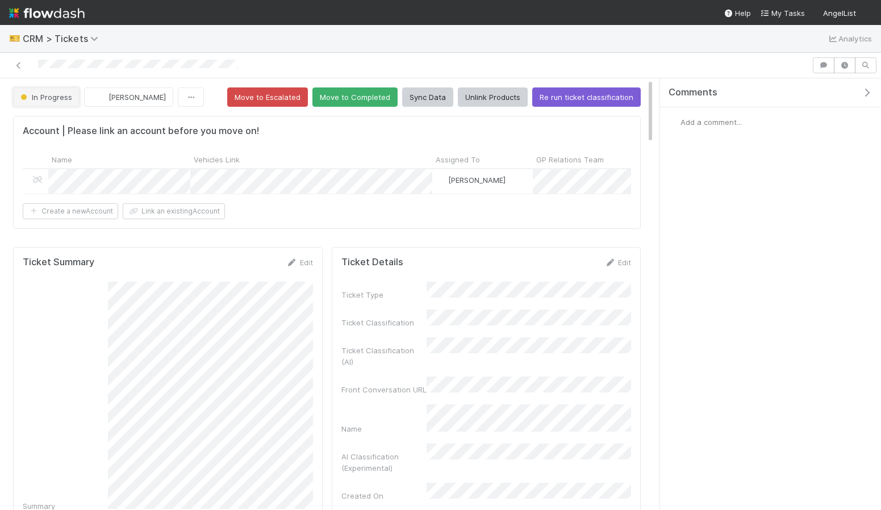
click at [51, 94] on span "In Progress" at bounding box center [45, 97] width 54 height 9
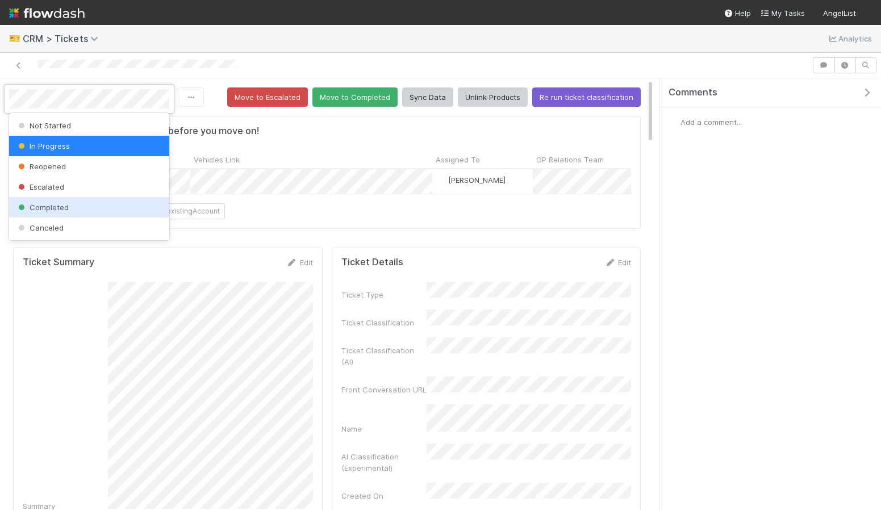
click at [53, 204] on span "Completed" at bounding box center [42, 207] width 53 height 9
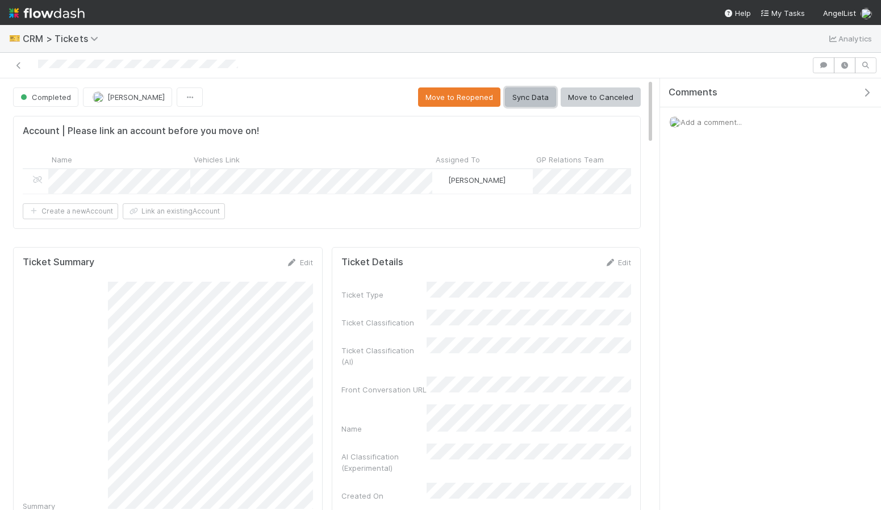
click at [526, 102] on button "Sync Data" at bounding box center [530, 97] width 51 height 19
